Goal: Task Accomplishment & Management: Manage account settings

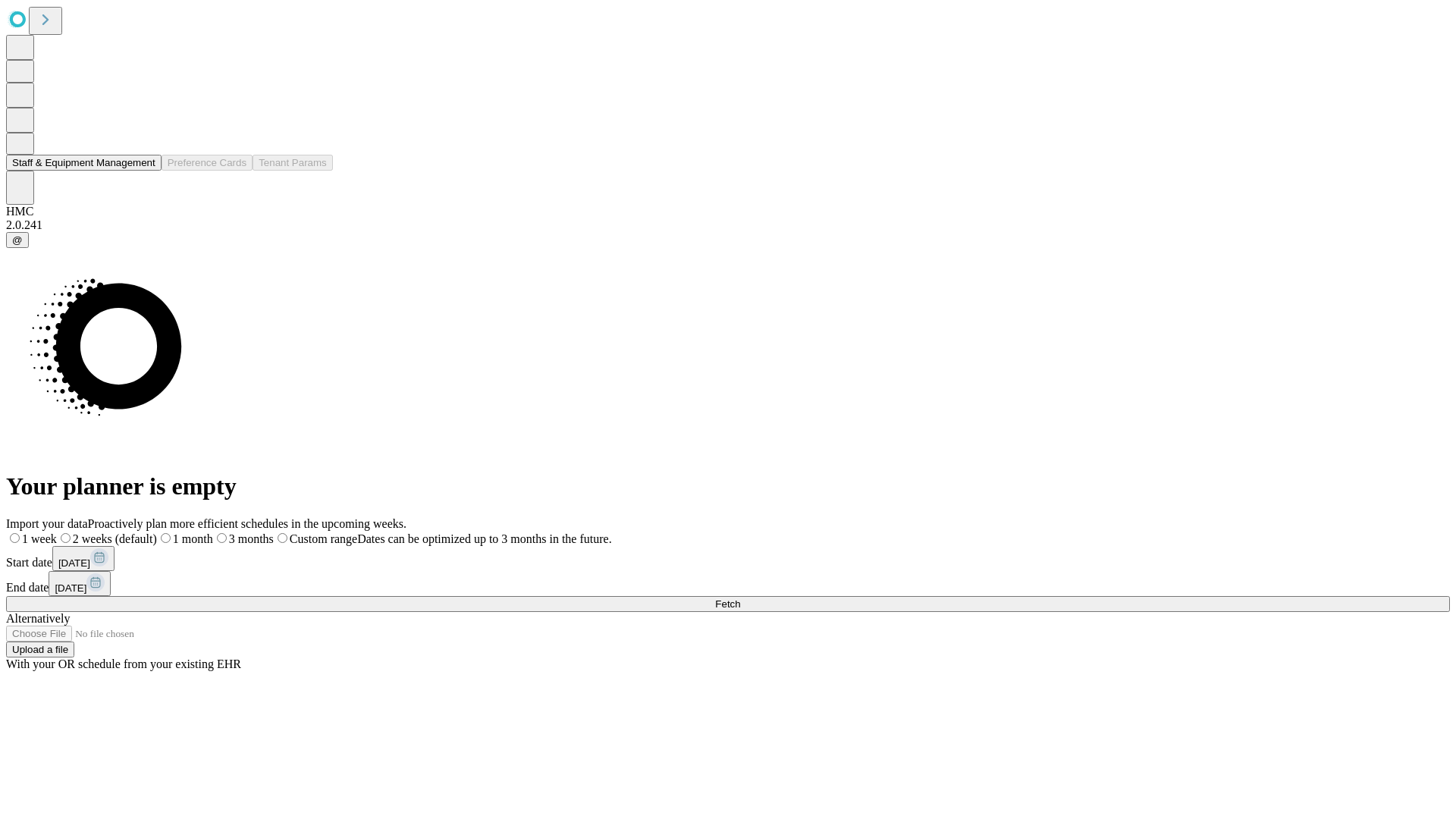
click at [142, 171] on button "Staff & Equipment Management" at bounding box center [83, 162] width 156 height 16
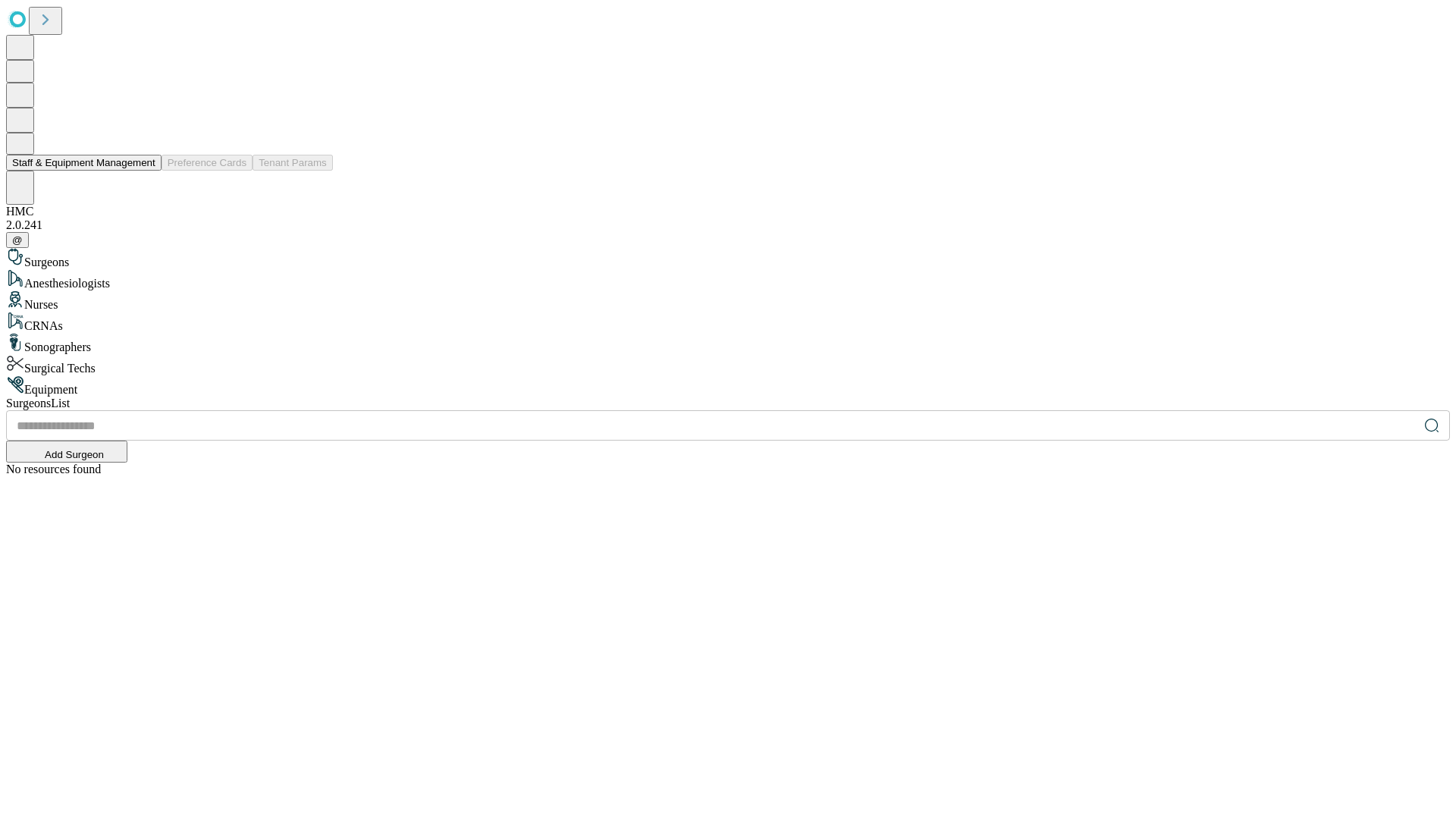
click at [144, 171] on button "Staff & Equipment Management" at bounding box center [83, 162] width 156 height 16
